Goal: Transaction & Acquisition: Subscribe to service/newsletter

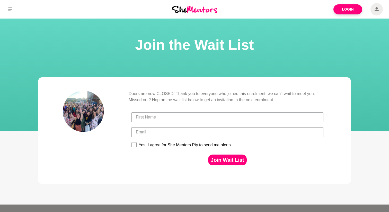
click at [202, 11] on img at bounding box center [194, 9] width 45 height 7
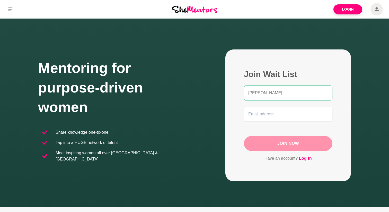
type input "[PERSON_NAME]"
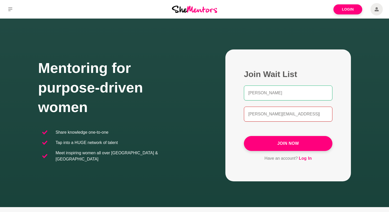
type input "[PERSON_NAME][EMAIL_ADDRESS][PERSON_NAME][DOMAIN_NAME]"
click at [320, 161] on p "Have an account? Log In" at bounding box center [288, 158] width 88 height 7
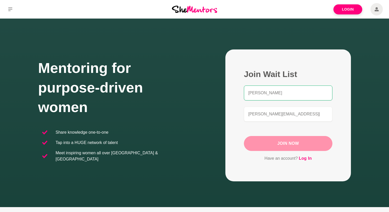
click at [298, 145] on button "Join Now" at bounding box center [288, 143] width 88 height 15
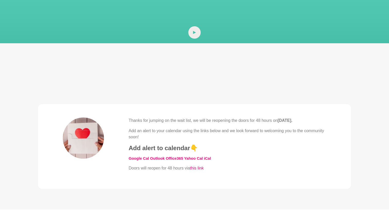
scroll to position [88, 0]
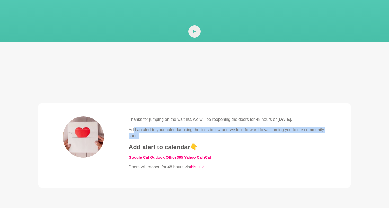
drag, startPoint x: 163, startPoint y: 136, endPoint x: 133, endPoint y: 128, distance: 31.1
click at [133, 128] on p "Add an alert to your calendar using the links below and we look forward to welc…" at bounding box center [228, 133] width 198 height 12
click at [200, 138] on p "Add an alert to your calendar using the links below and we look forward to welc…" at bounding box center [228, 133] width 198 height 12
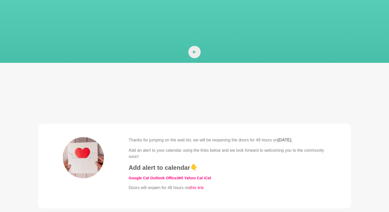
scroll to position [0, 0]
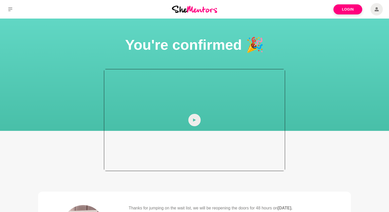
click at [194, 118] on icon at bounding box center [194, 120] width 3 height 12
